Goal: Unclear: Unclear

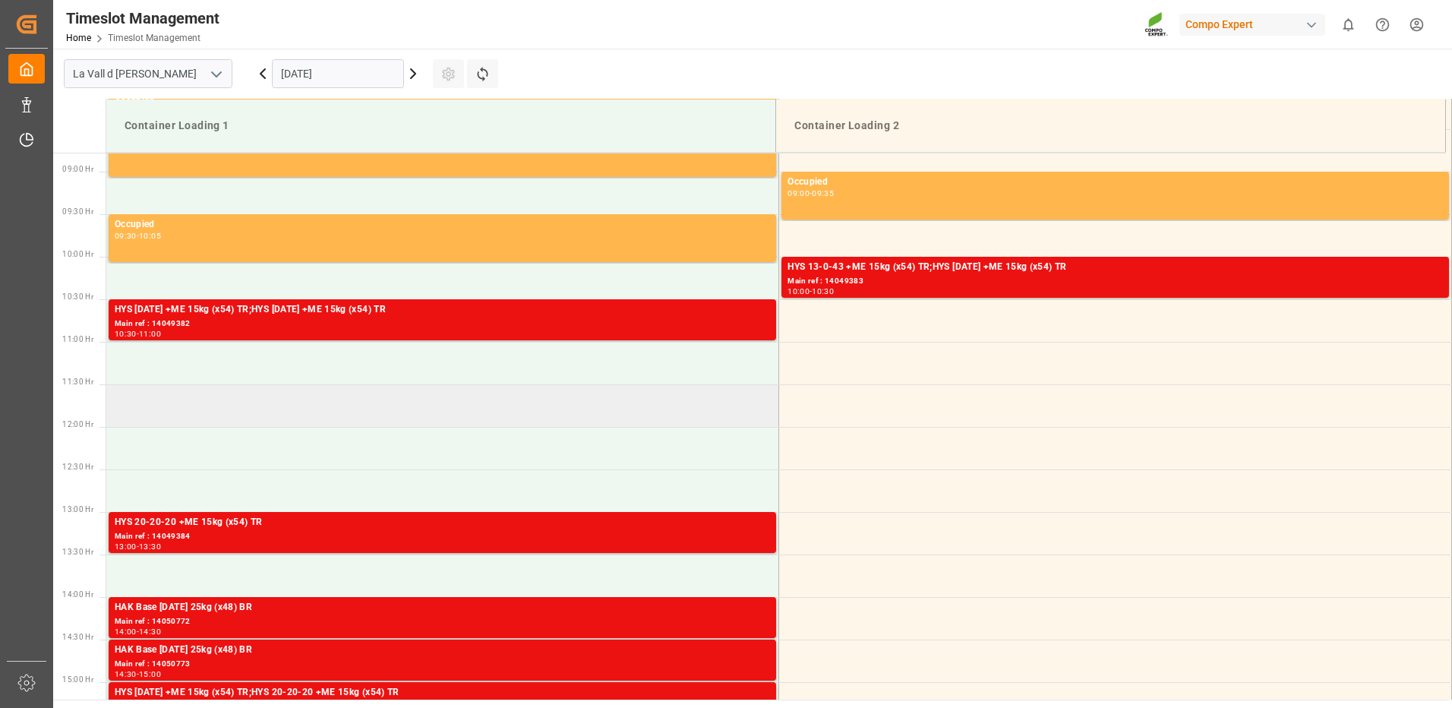
scroll to position [822, 0]
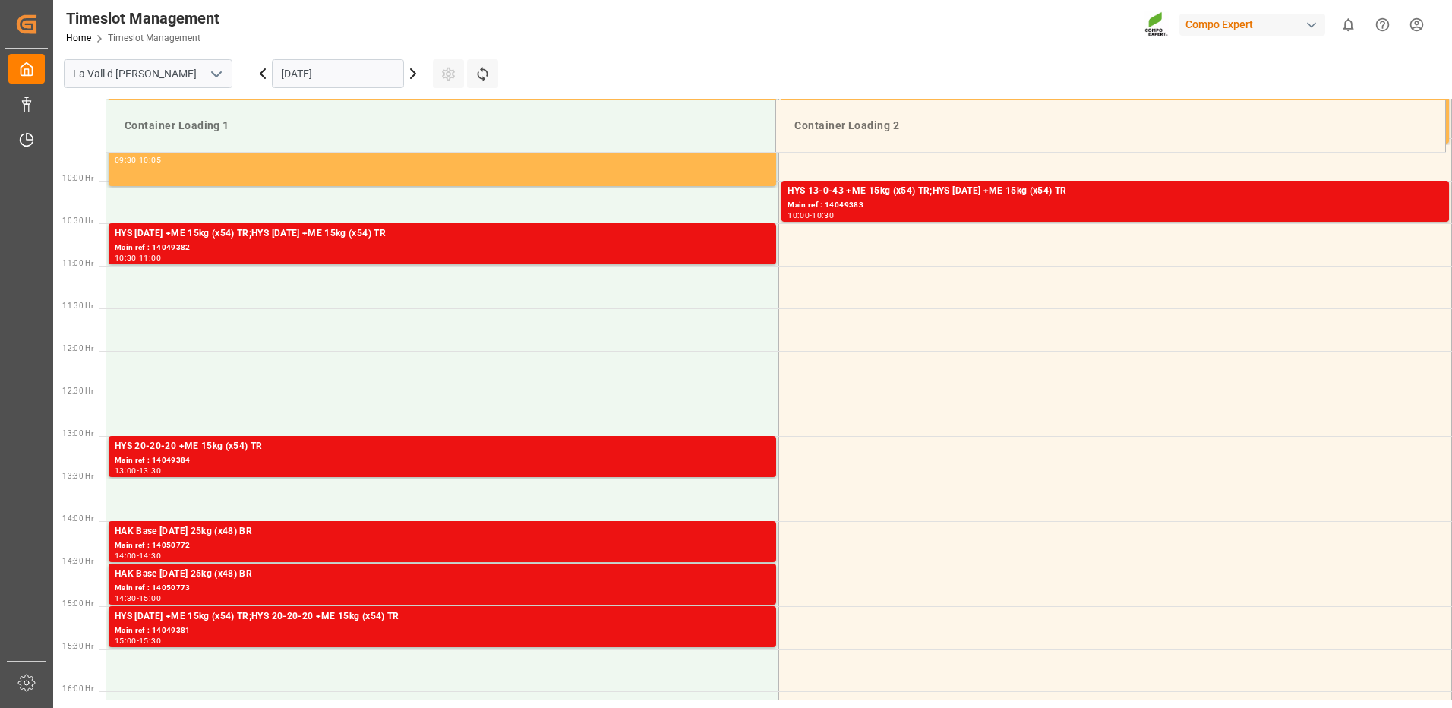
click at [408, 80] on icon at bounding box center [413, 74] width 18 height 18
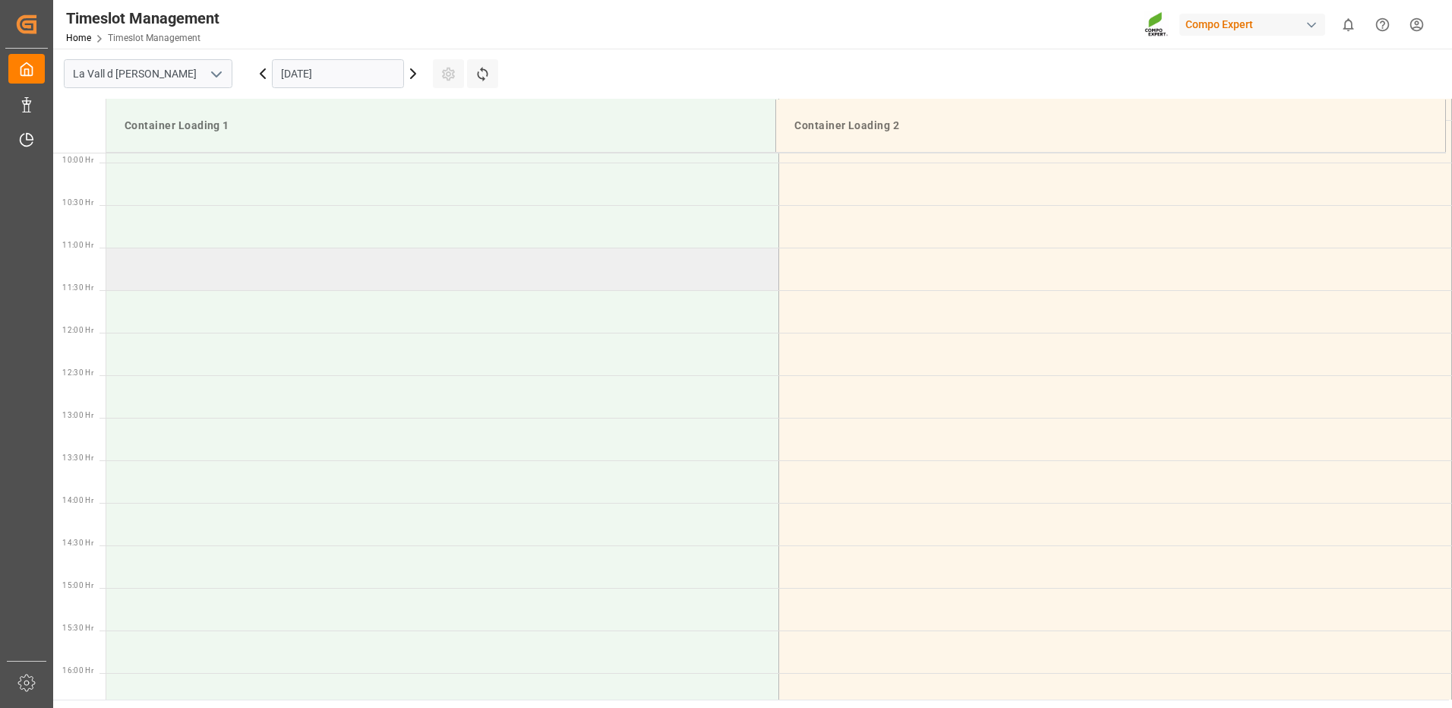
scroll to position [385, 0]
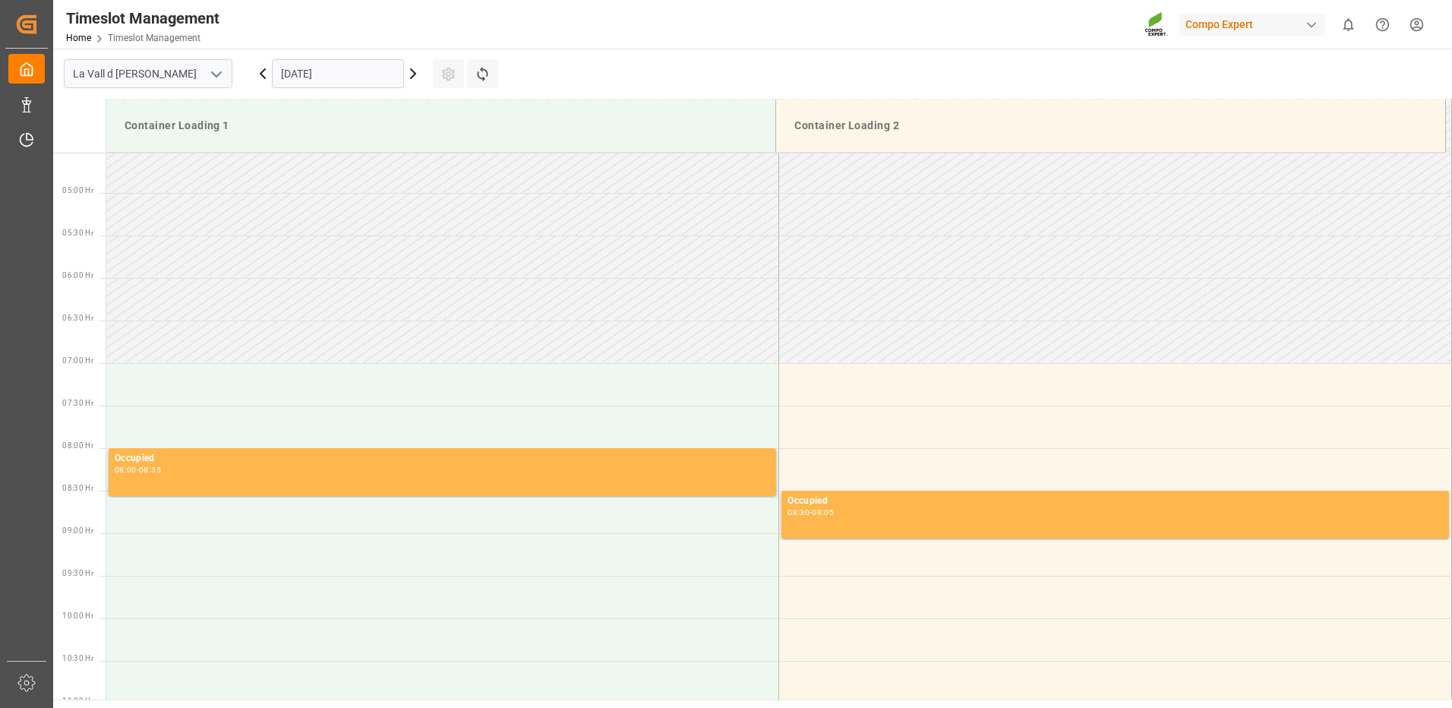
click at [416, 74] on icon at bounding box center [413, 74] width 18 height 18
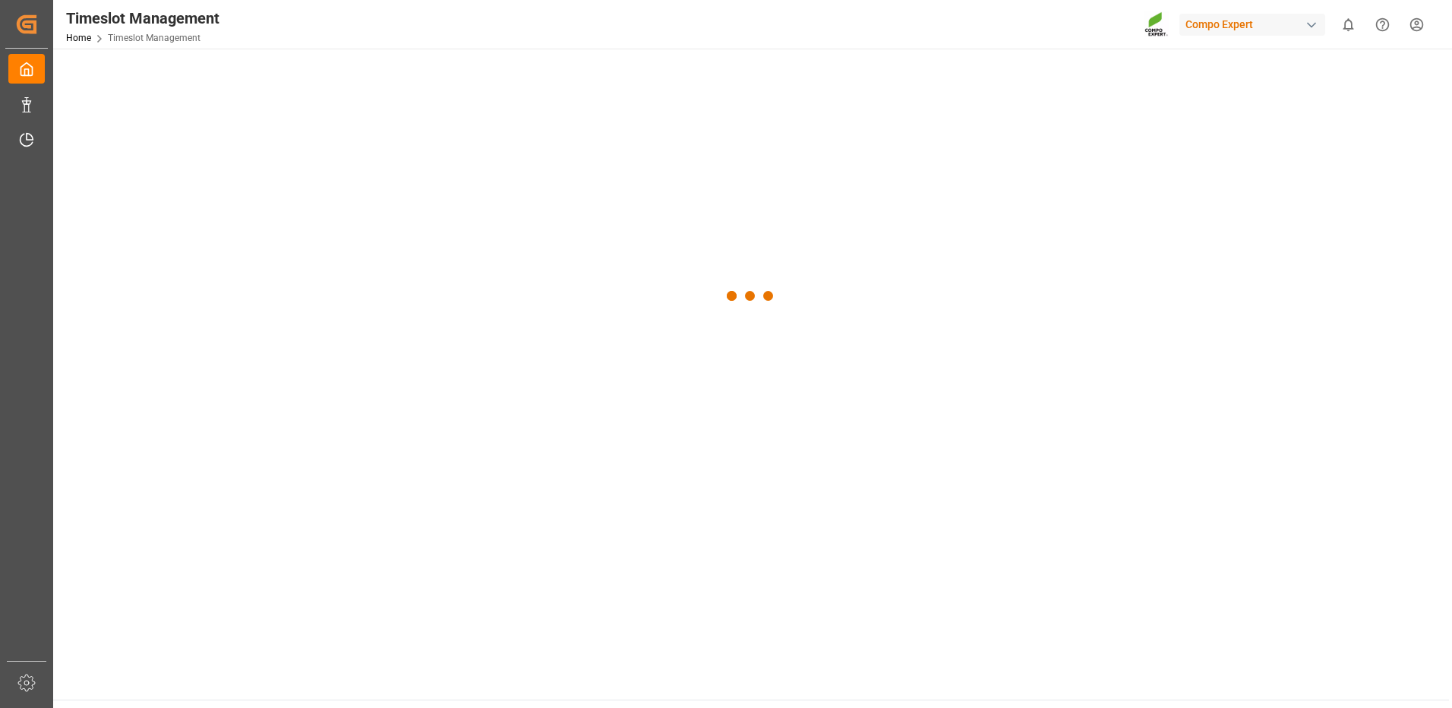
click at [416, 74] on div at bounding box center [751, 296] width 1396 height 495
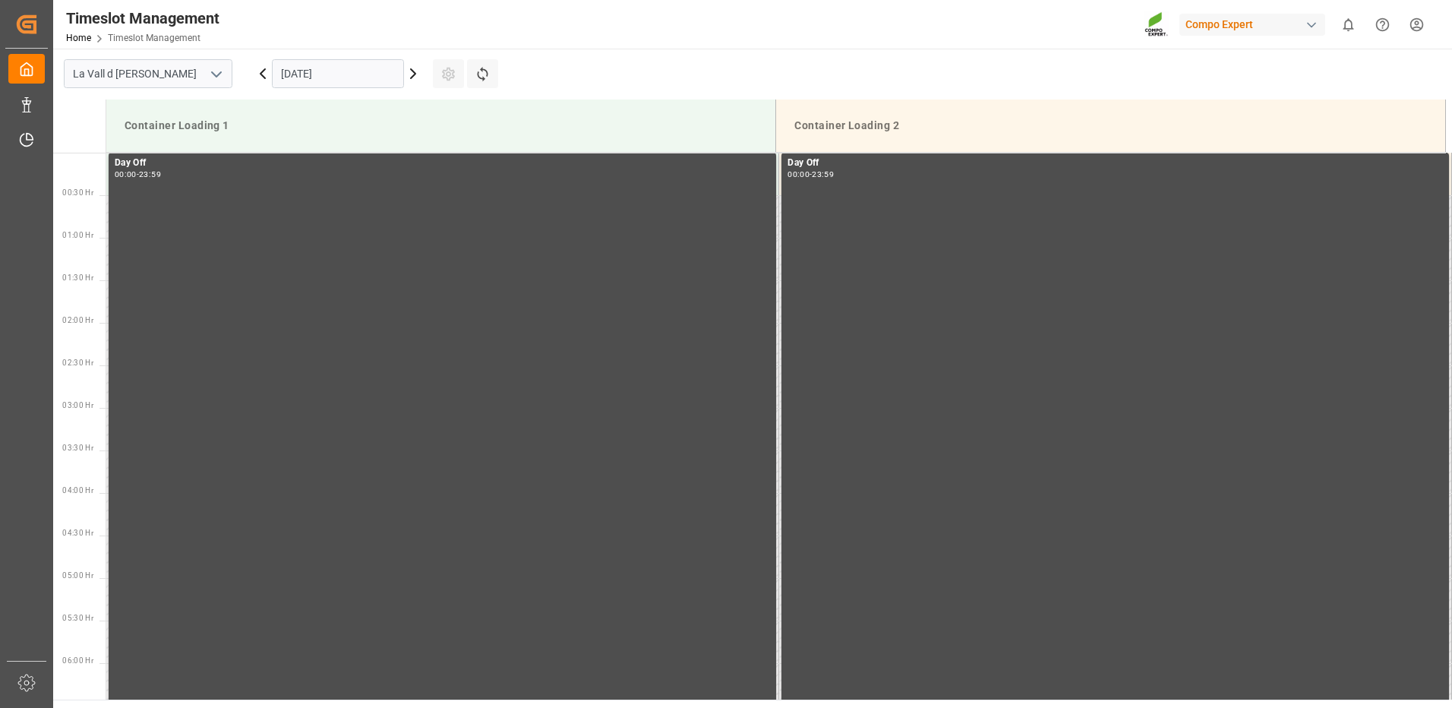
scroll to position [841, 0]
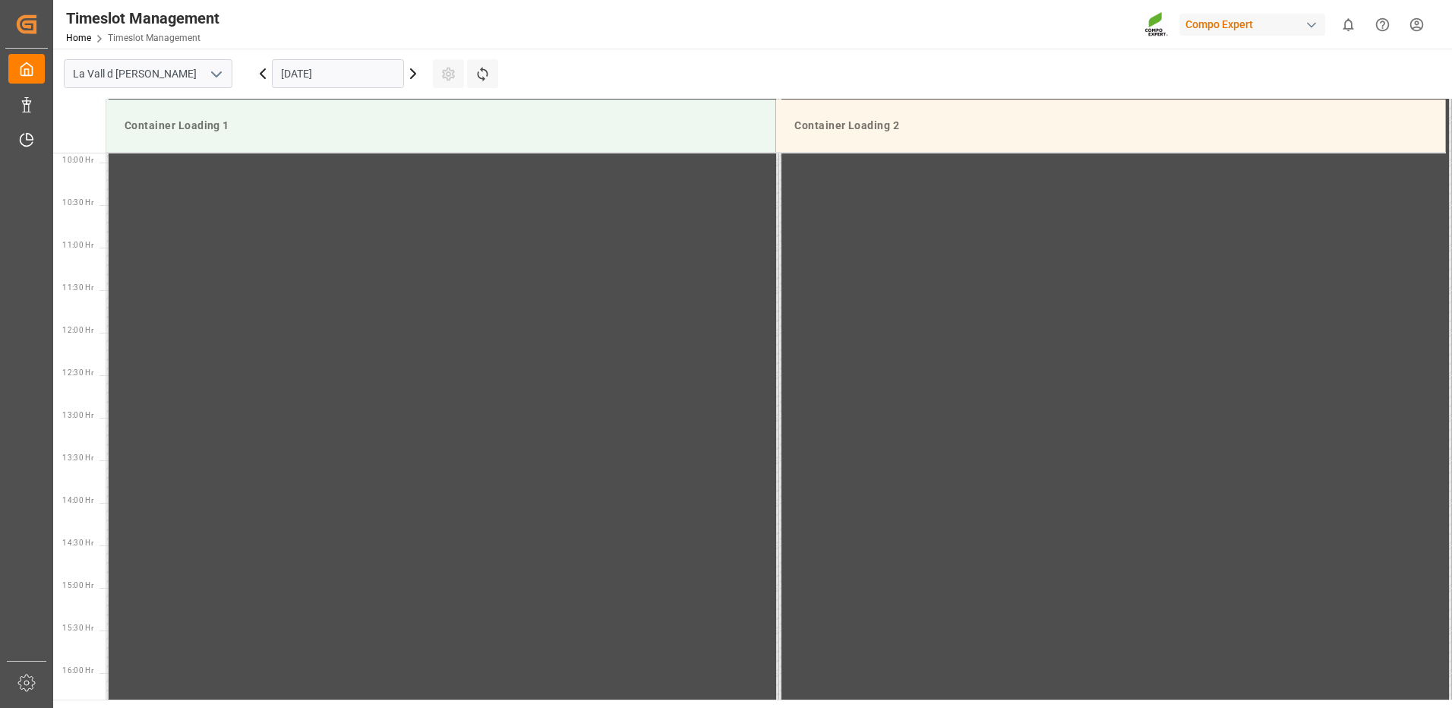
click at [405, 74] on icon at bounding box center [413, 74] width 18 height 18
click at [409, 77] on icon at bounding box center [413, 74] width 18 height 18
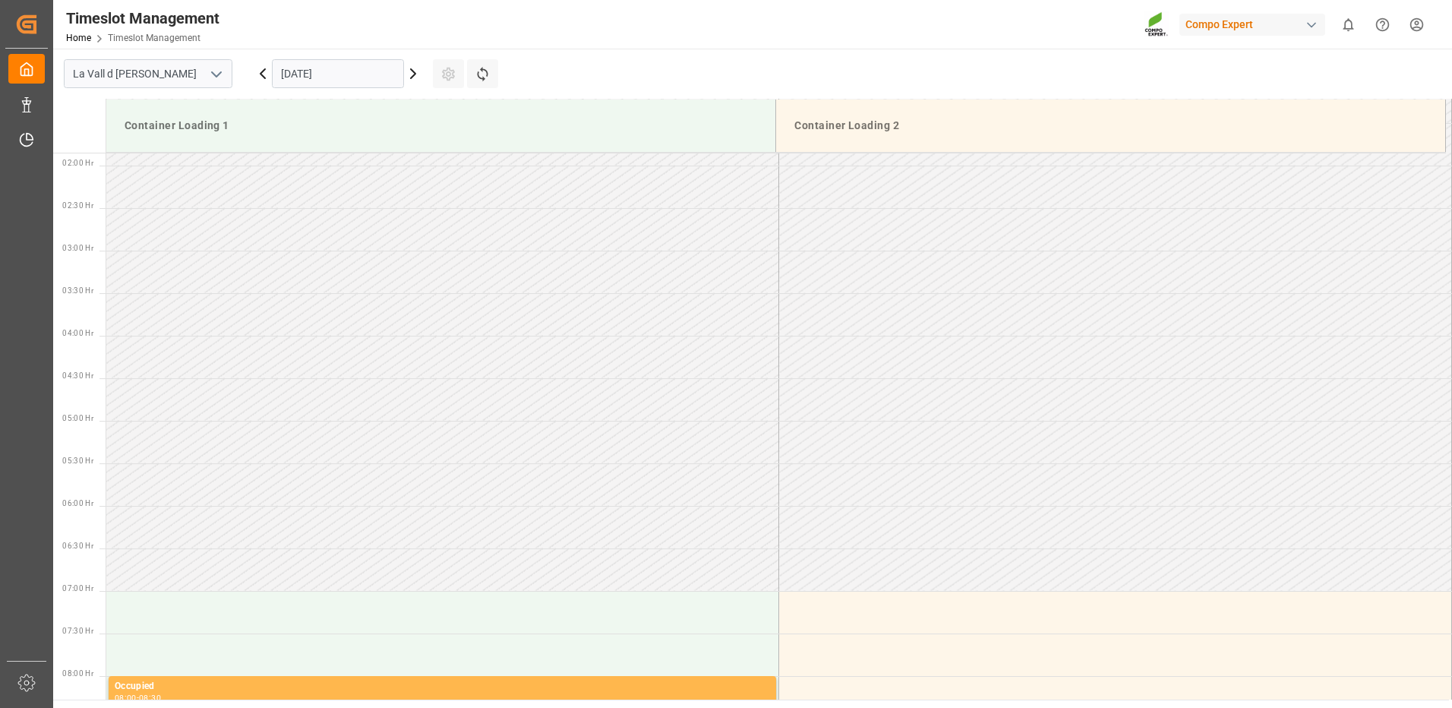
scroll to position [0, 0]
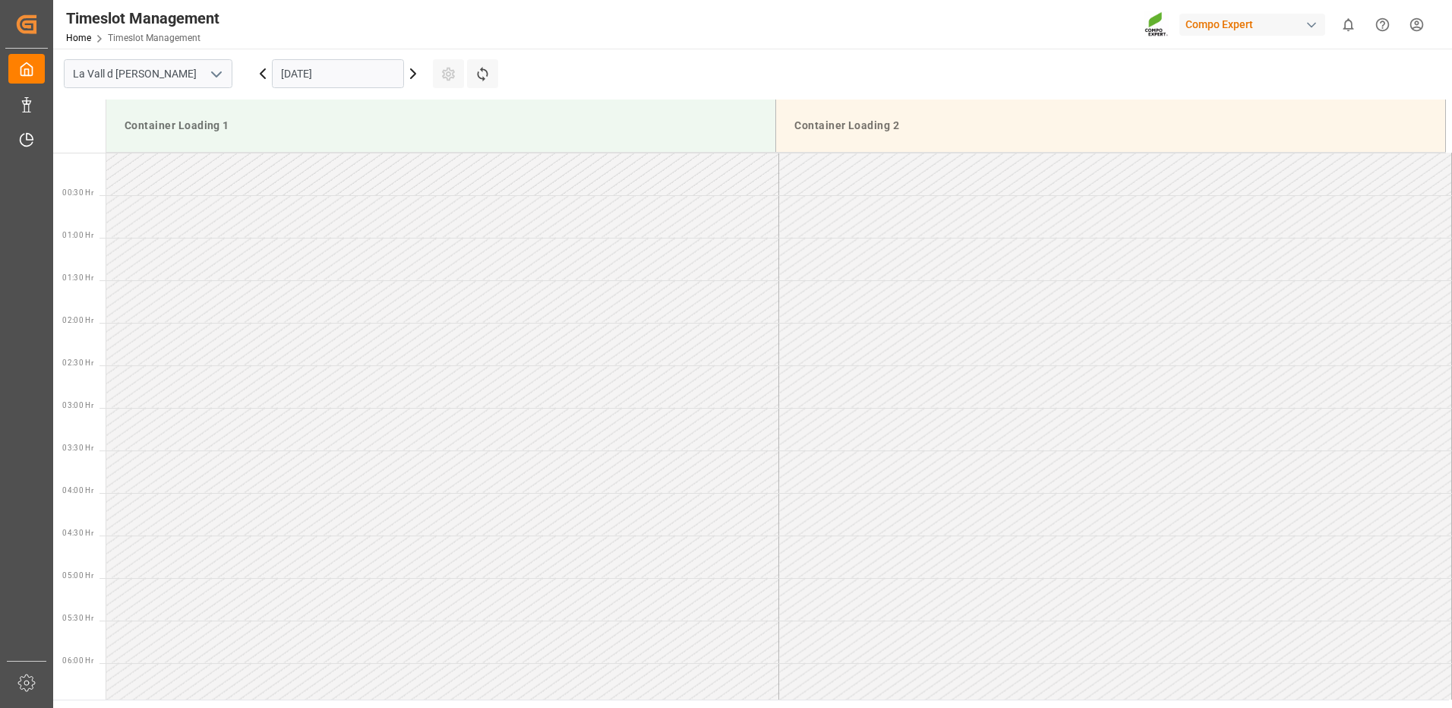
click at [412, 75] on icon at bounding box center [413, 74] width 18 height 18
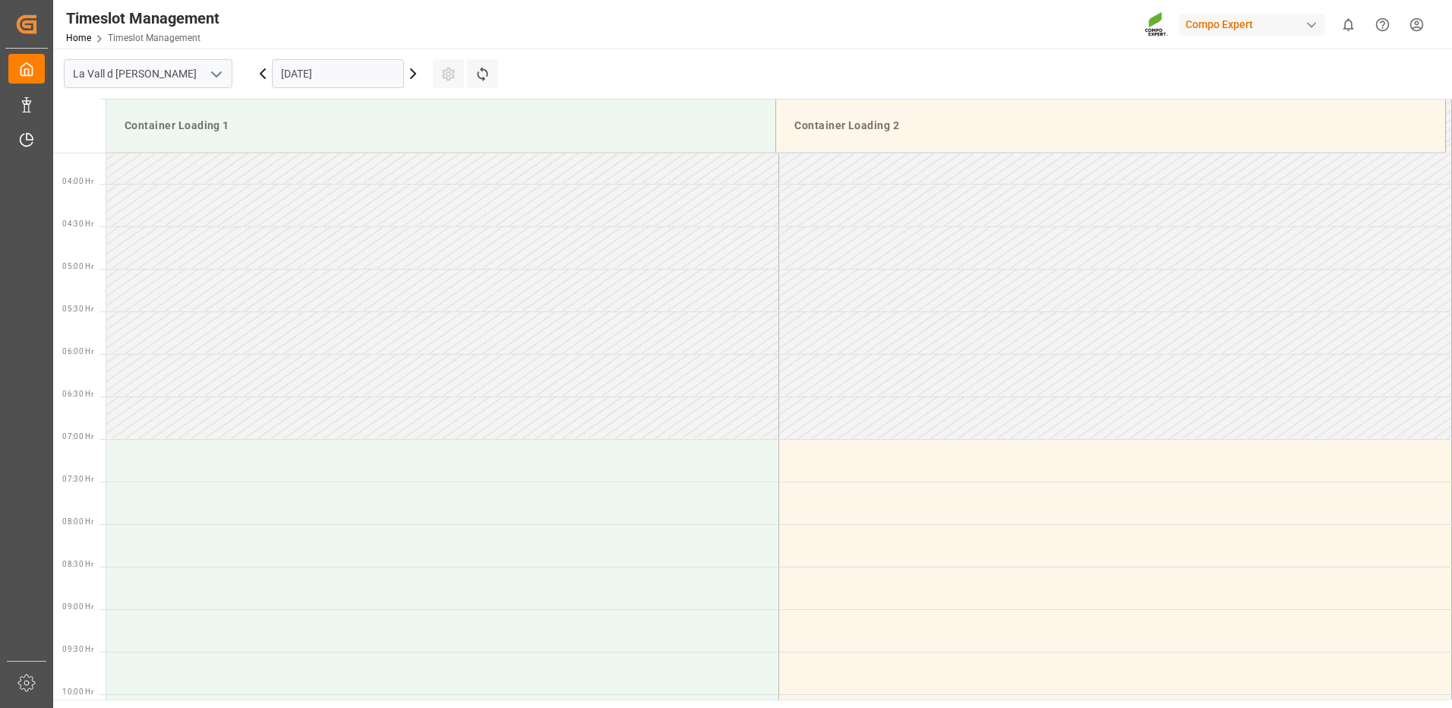
scroll to position [233, 0]
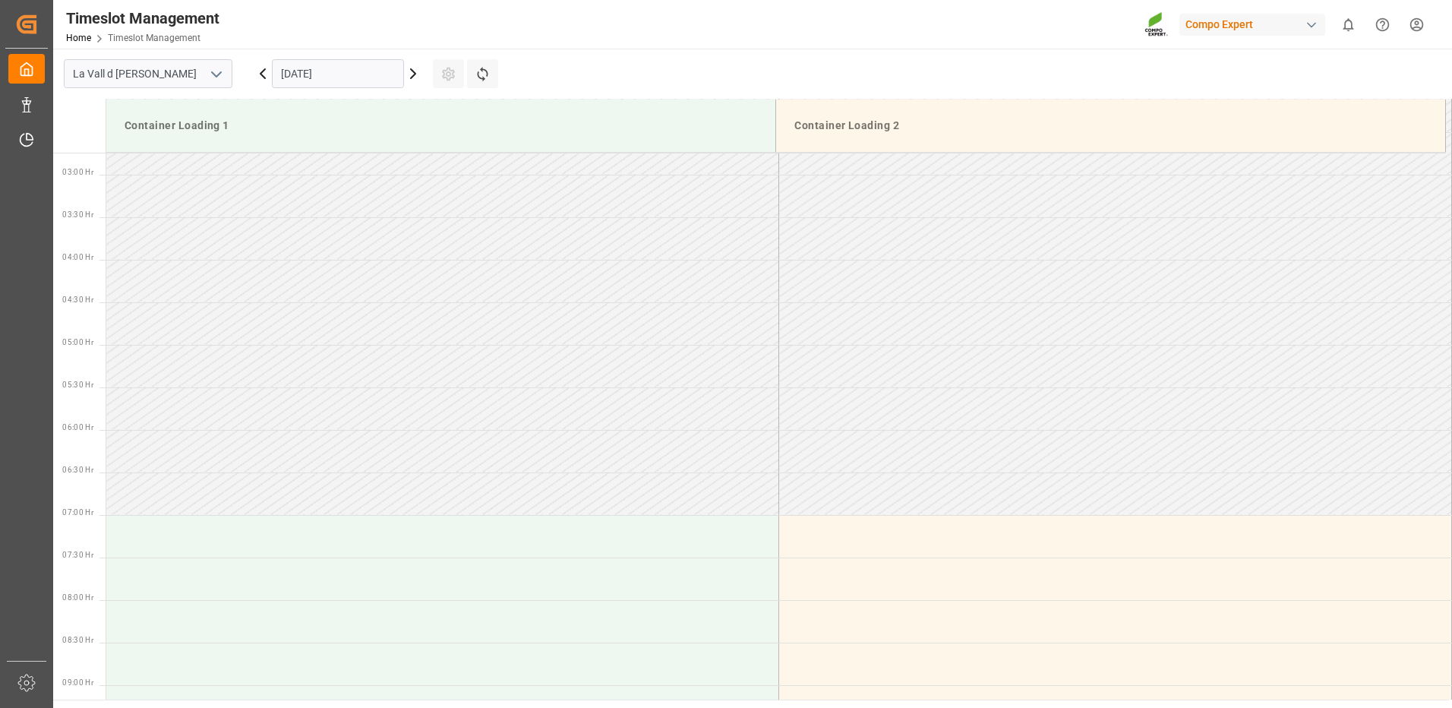
click at [411, 78] on icon at bounding box center [413, 73] width 5 height 9
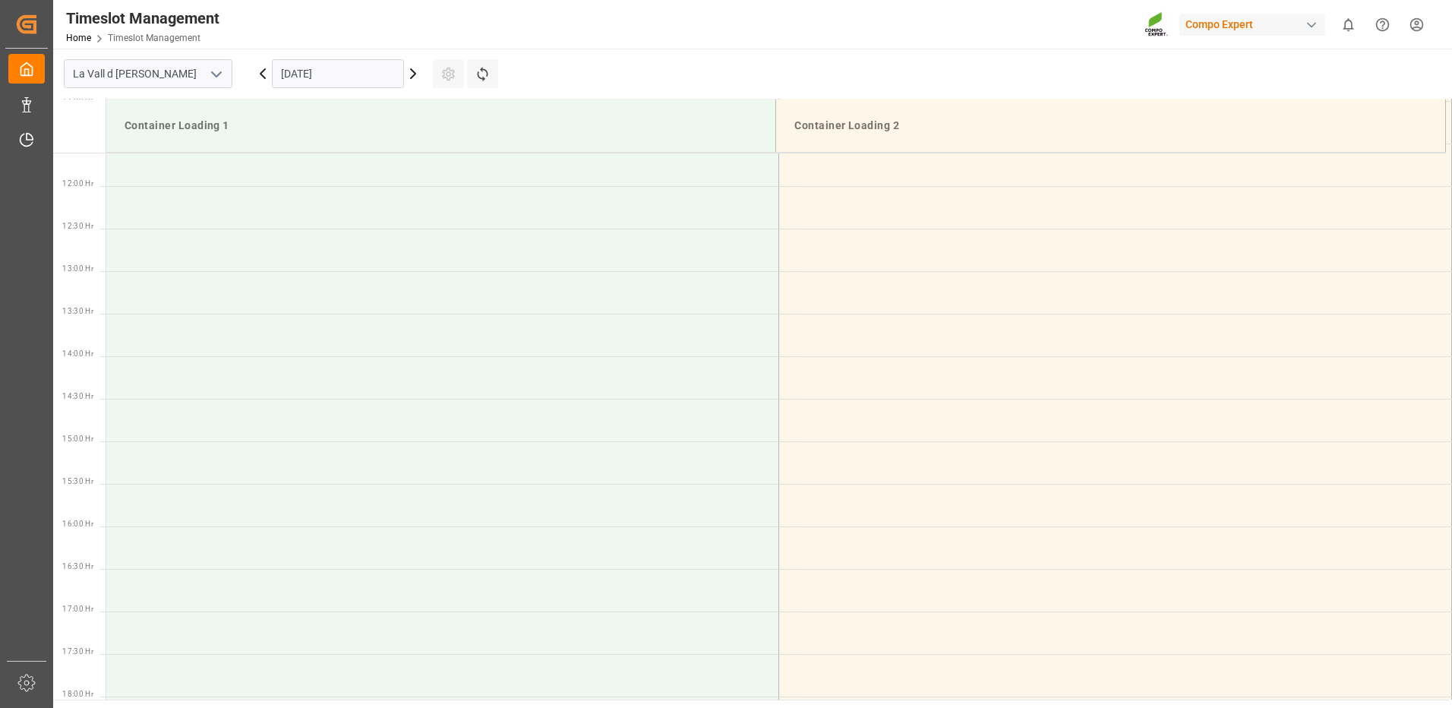
scroll to position [683, 0]
click at [412, 78] on icon at bounding box center [413, 74] width 18 height 18
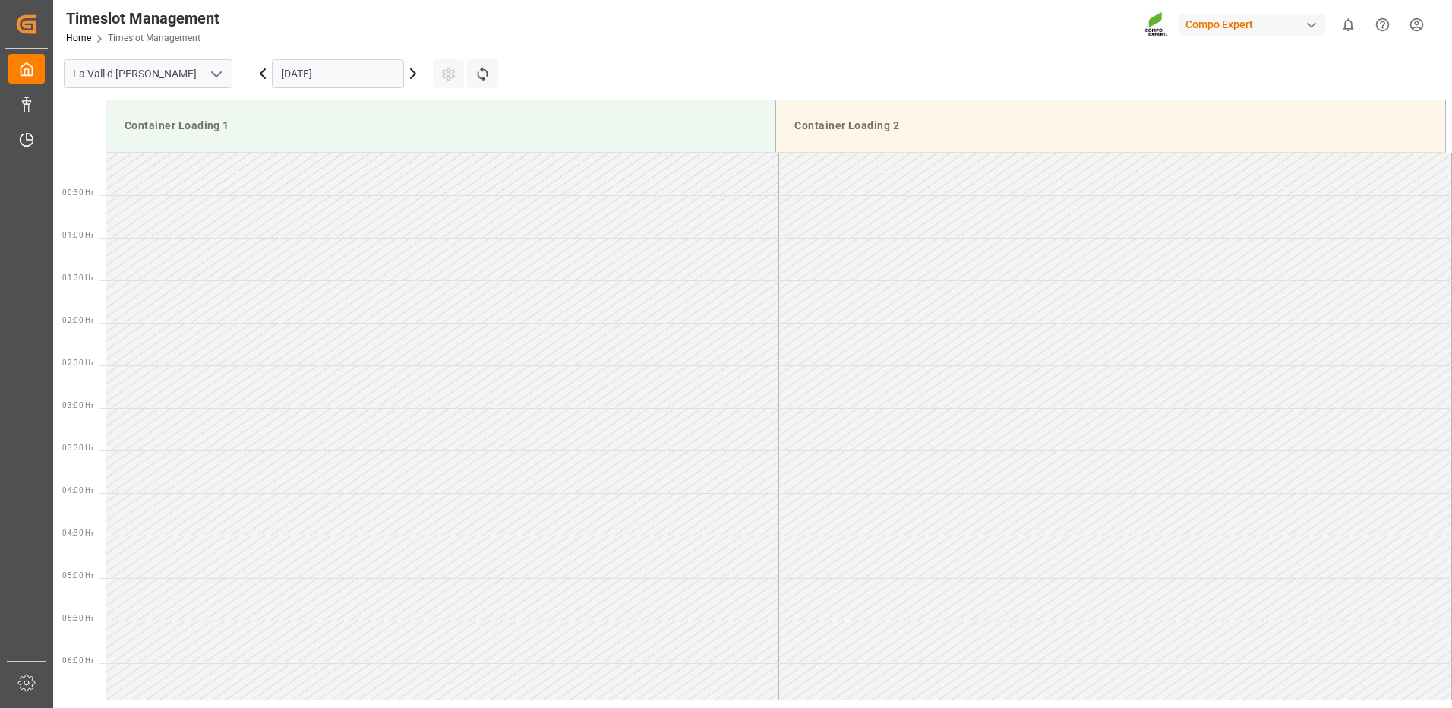
scroll to position [841, 0]
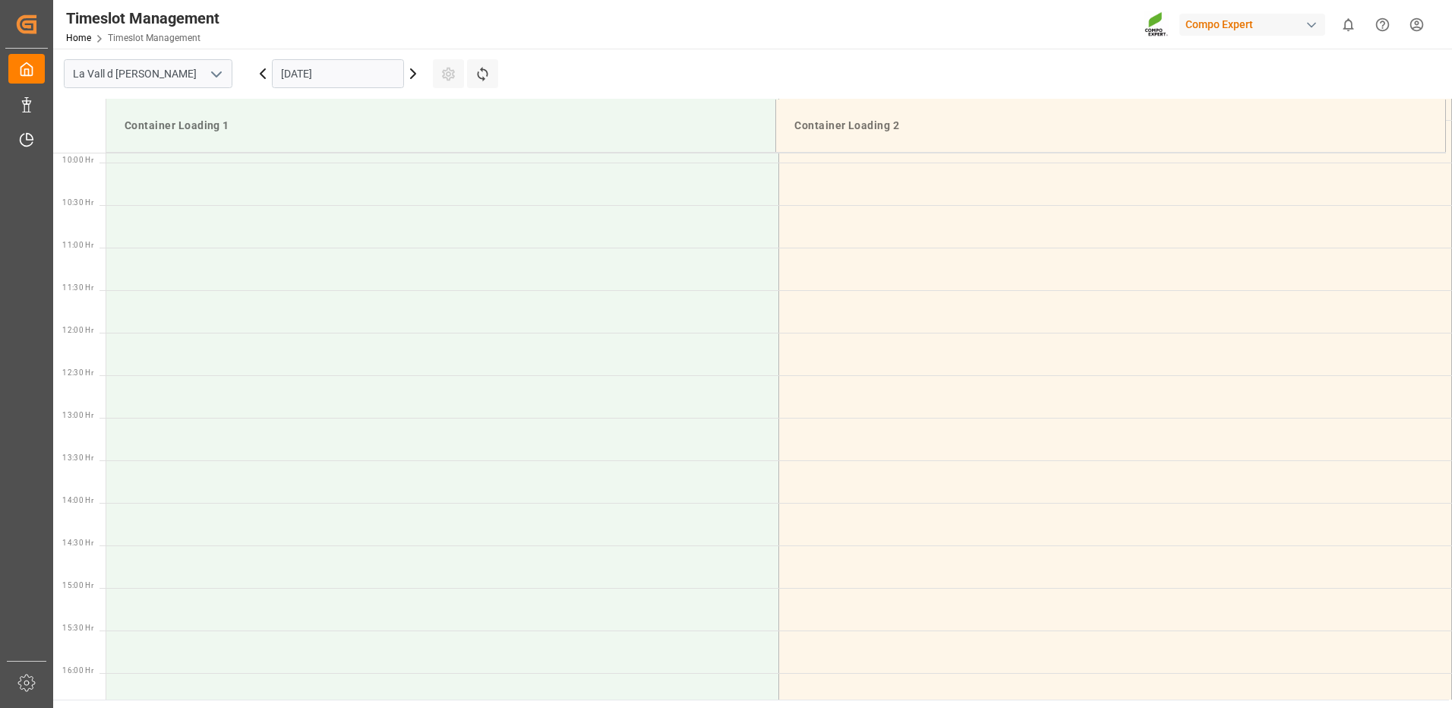
click at [413, 78] on icon at bounding box center [413, 74] width 18 height 18
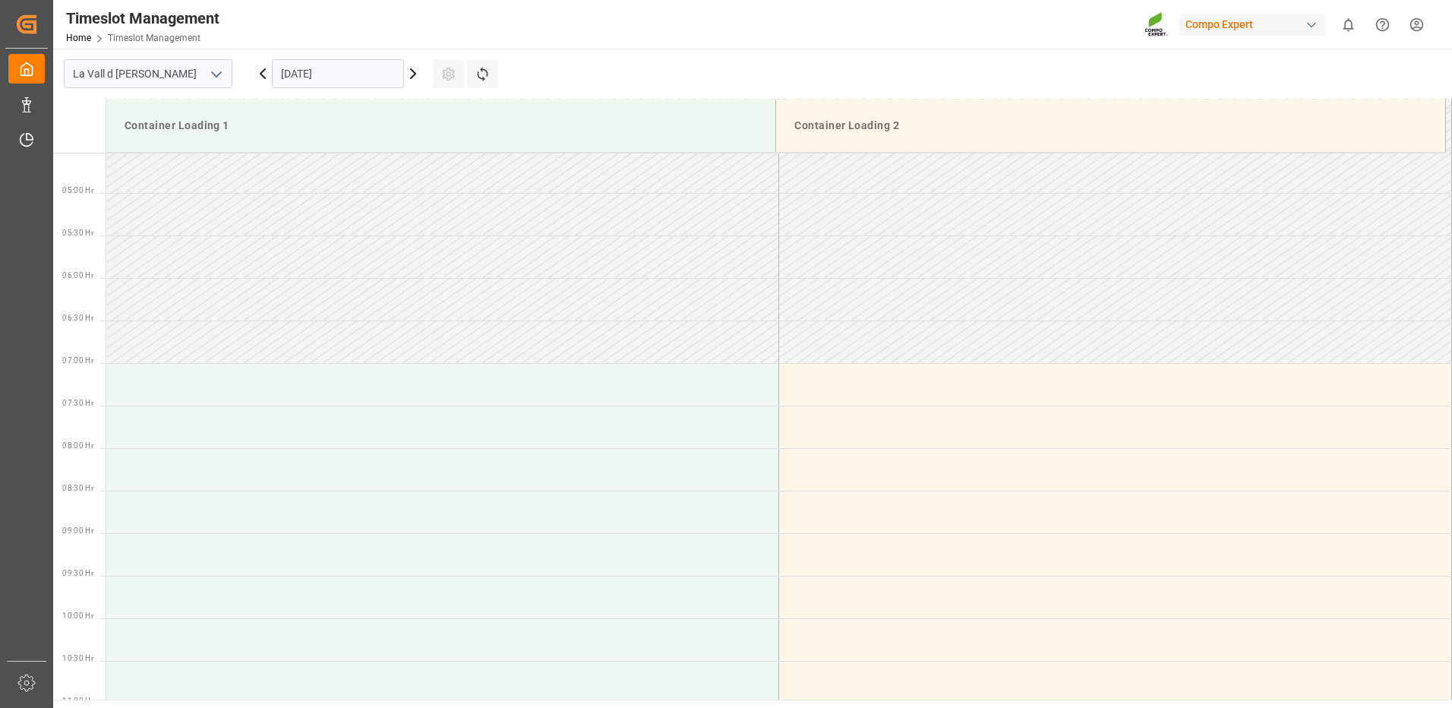
scroll to position [157, 0]
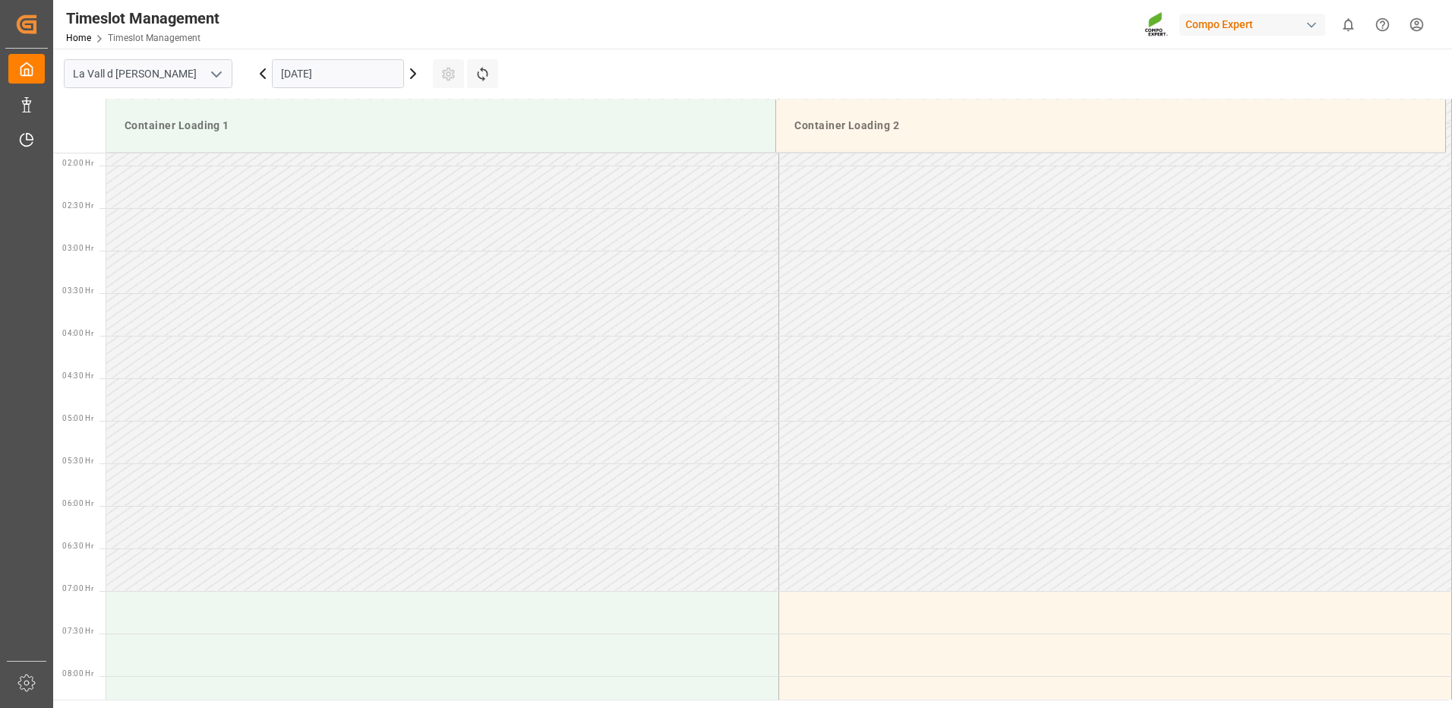
click at [259, 73] on icon at bounding box center [263, 74] width 18 height 18
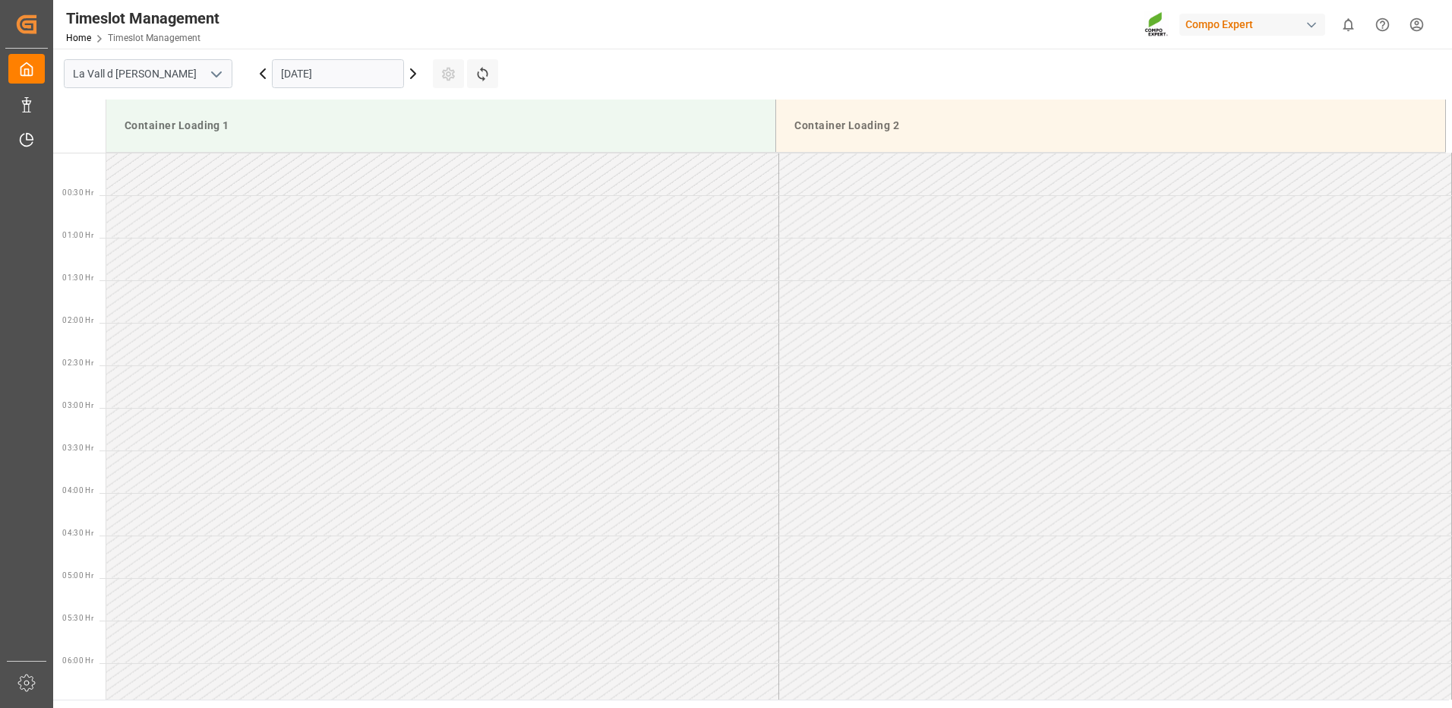
scroll to position [841, 0]
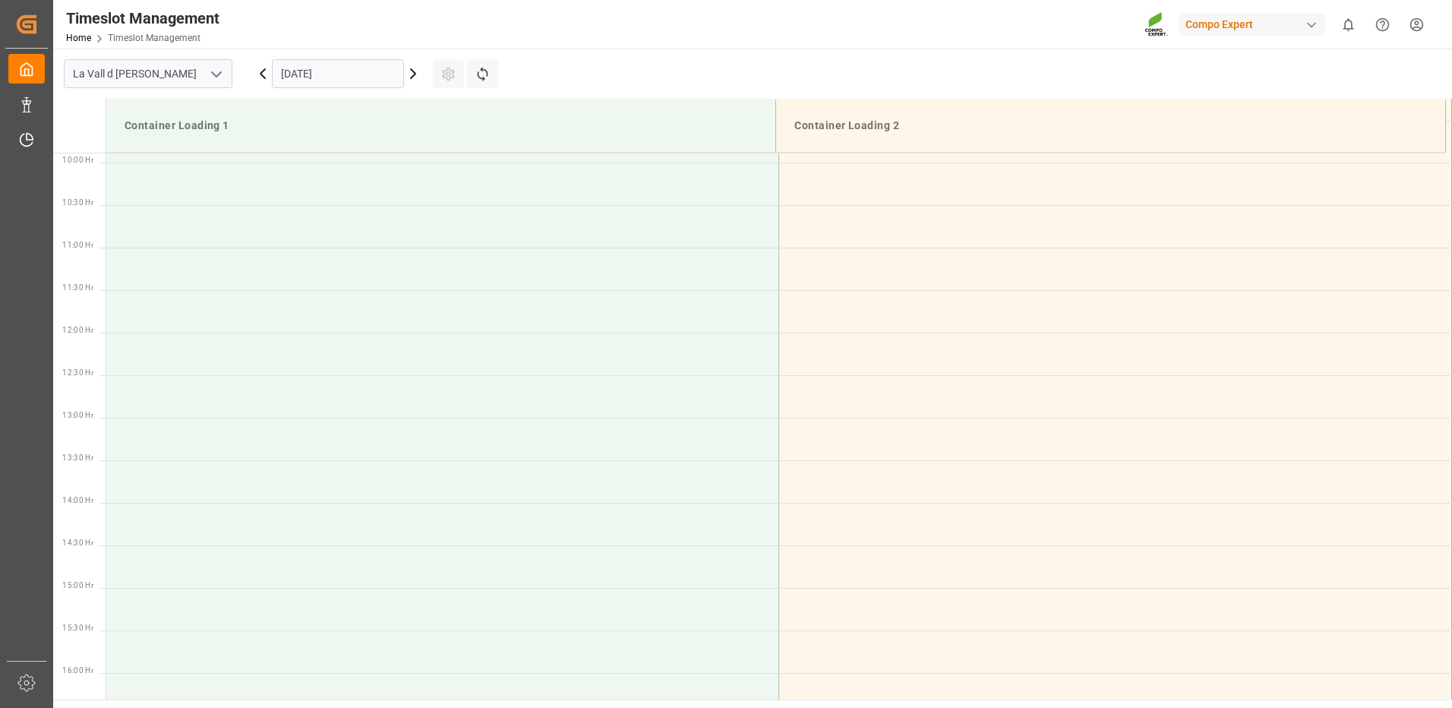
click at [259, 73] on icon at bounding box center [263, 74] width 18 height 18
click at [262, 79] on icon at bounding box center [263, 74] width 18 height 18
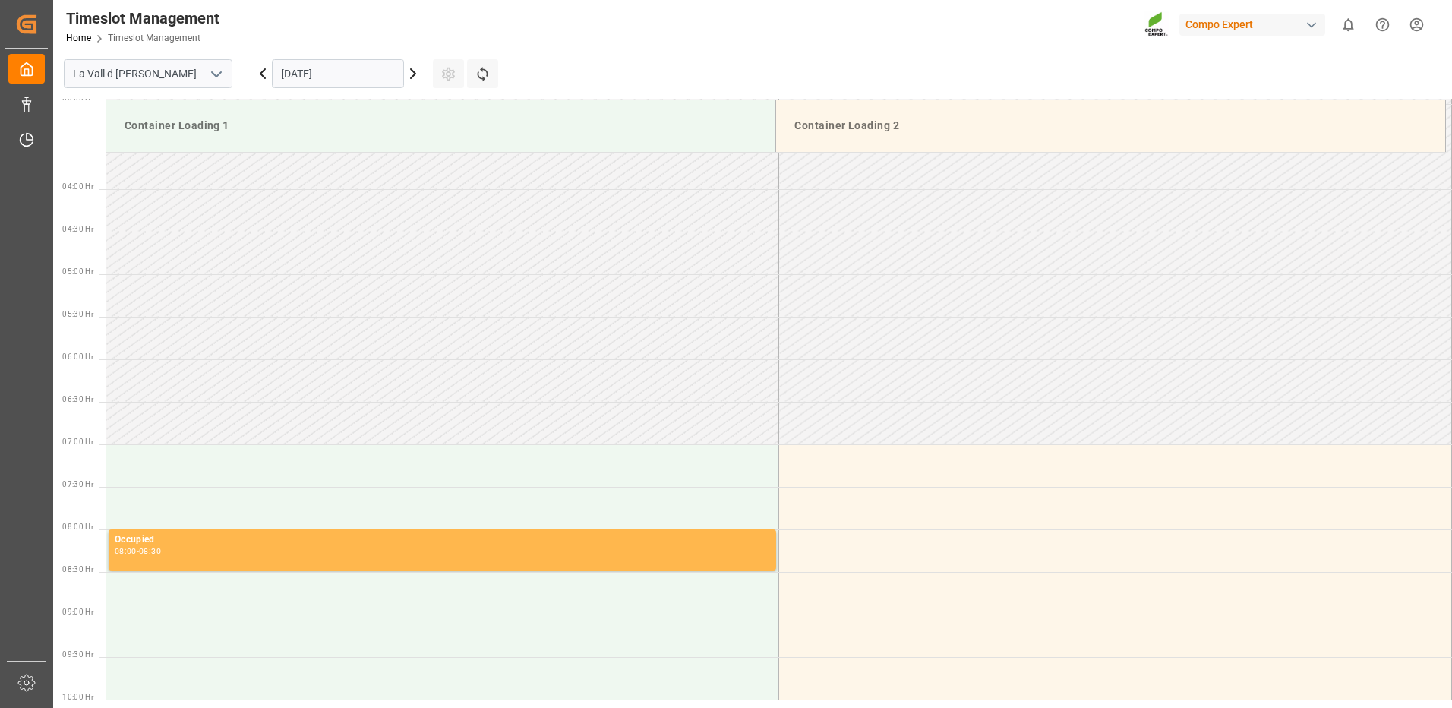
scroll to position [532, 0]
